Goal: Transaction & Acquisition: Purchase product/service

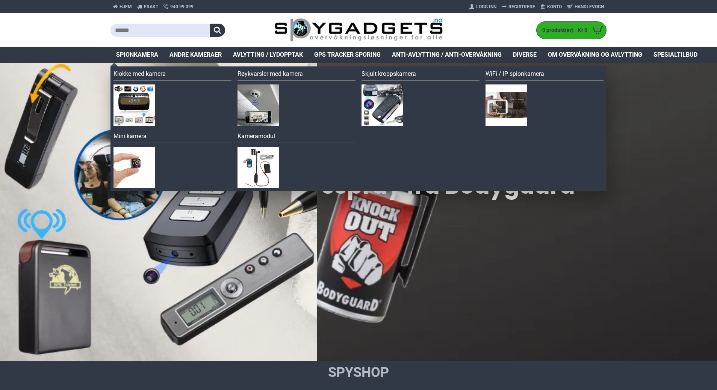
click at [145, 54] on span "Spionkamera" at bounding box center [137, 54] width 42 height 9
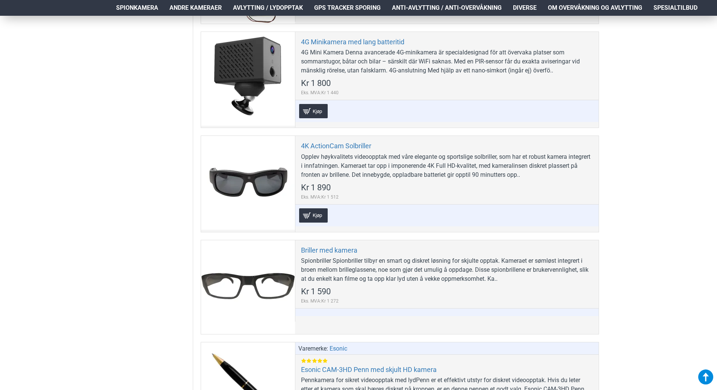
scroll to position [901, 0]
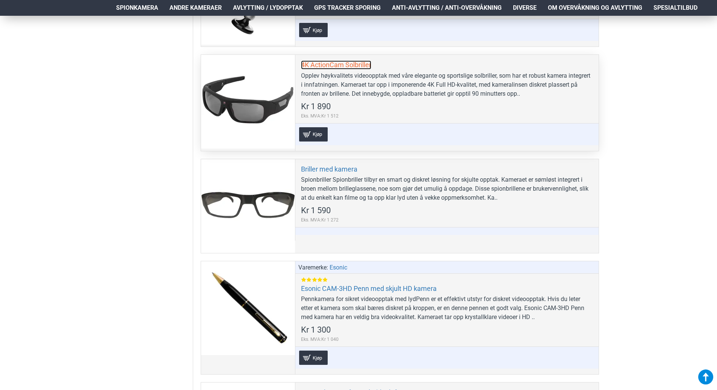
click at [345, 63] on link "4K ActionCam Solbriller" at bounding box center [336, 64] width 70 height 9
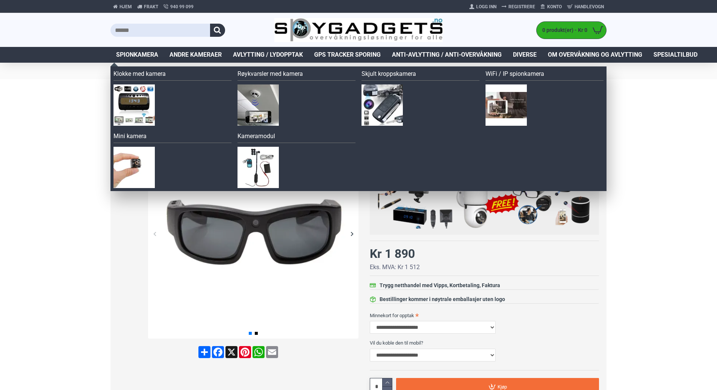
click at [132, 56] on span "Spionkamera" at bounding box center [137, 54] width 42 height 9
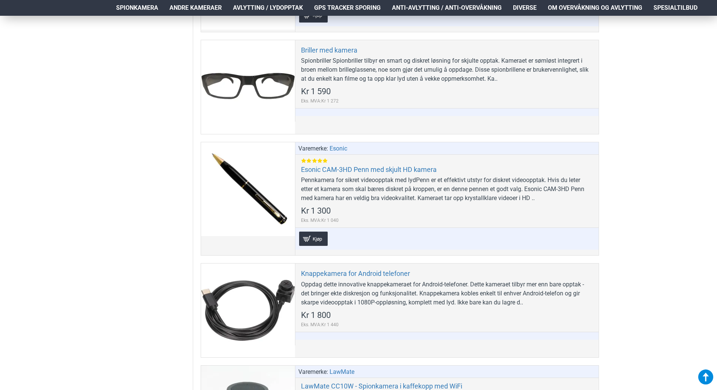
scroll to position [1014, 0]
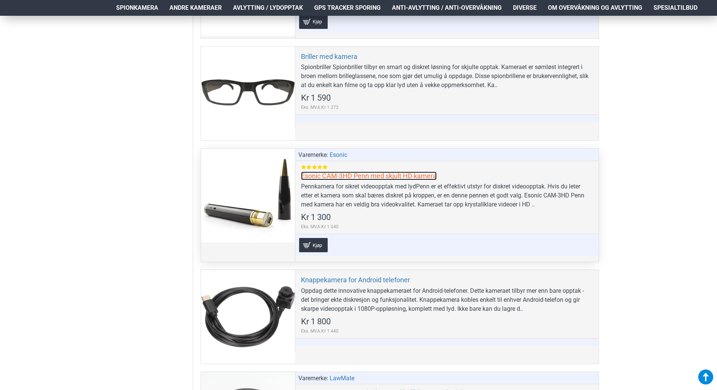
click at [321, 177] on link "Esonic CAM-3HD Penn med skjult HD kamera" at bounding box center [369, 176] width 136 height 9
